Goal: Task Accomplishment & Management: Manage account settings

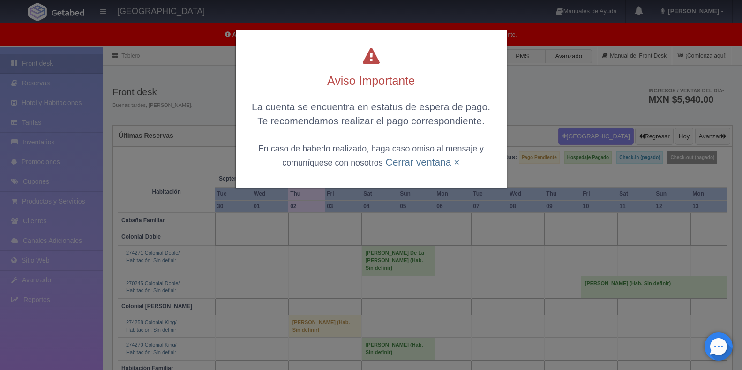
click at [444, 277] on div "Aviso Importante La cuenta se encuentra en estatus de espera de pago. Te recome…" at bounding box center [371, 185] width 742 height 370
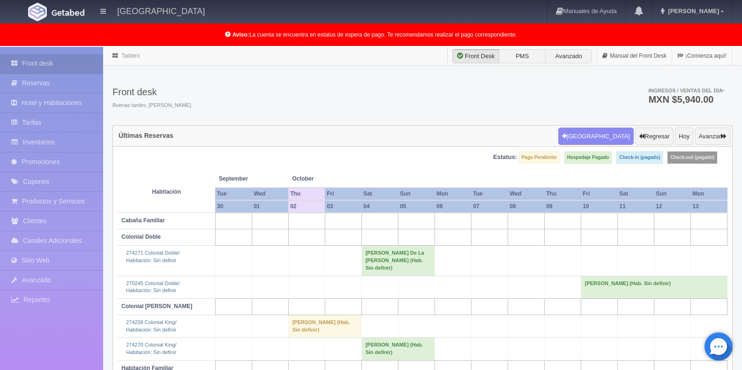
scroll to position [94, 0]
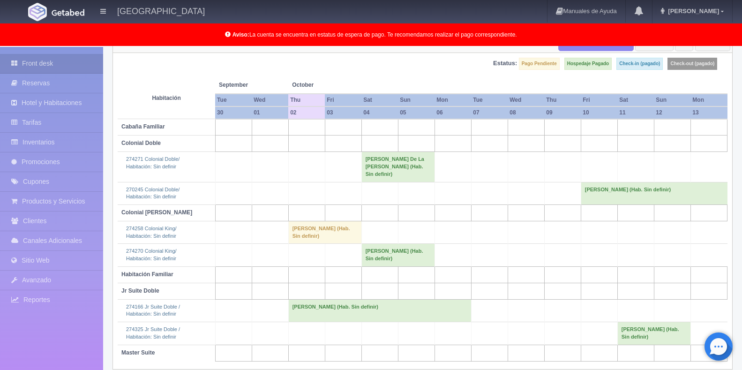
click at [396, 299] on td "[PERSON_NAME] (Hab. Sin definir)" at bounding box center [379, 310] width 183 height 22
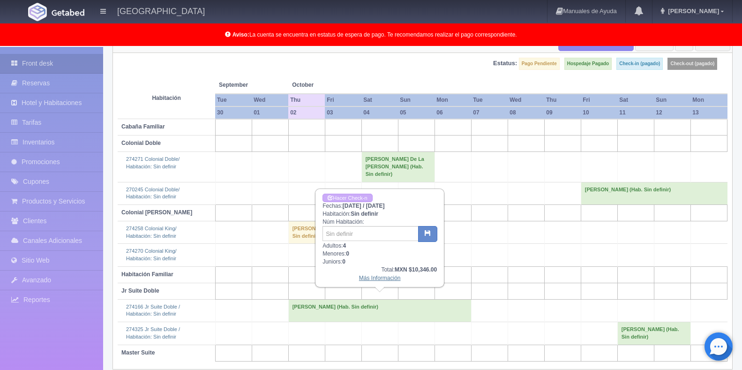
click at [383, 278] on link "Más Información" at bounding box center [380, 278] width 42 height 7
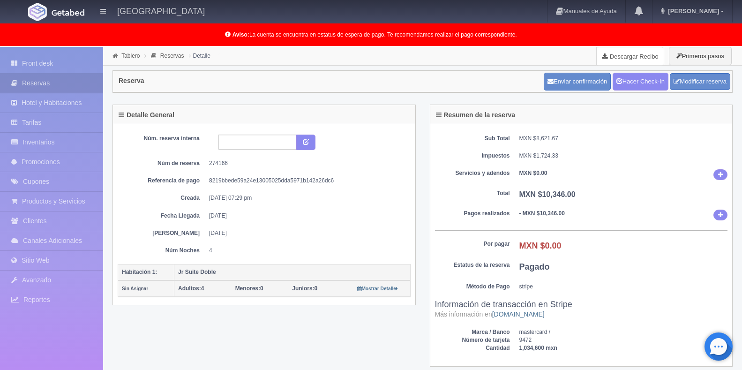
click at [627, 56] on link "Descargar Recibo" at bounding box center [629, 56] width 67 height 19
